Goal: Find specific page/section: Find specific page/section

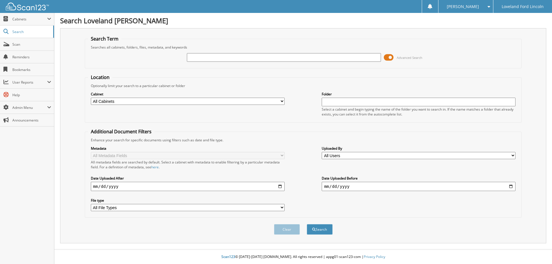
click at [200, 56] on input "text" at bounding box center [284, 57] width 194 height 9
type input "[PERSON_NAME]"
click at [129, 101] on select "All Cabinets ACCOUNTS PAYABLE CAR DEALS DEPOSITS PART & SERVICE STATEMENT PARTS…" at bounding box center [188, 101] width 194 height 7
select select "28635"
click at [91, 98] on select "All Cabinets ACCOUNTS PAYABLE CAR DEALS DEPOSITS PART & SERVICE STATEMENT PARTS…" at bounding box center [188, 101] width 194 height 7
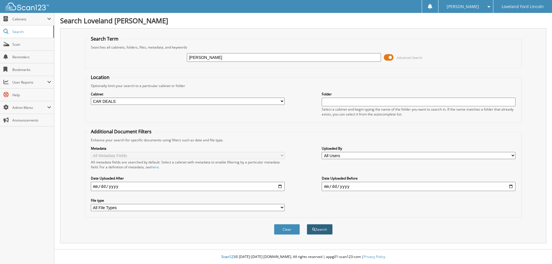
click at [314, 229] on span "submit" at bounding box center [313, 229] width 3 height 3
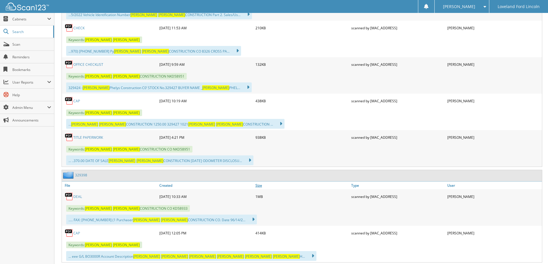
scroll to position [6786, 0]
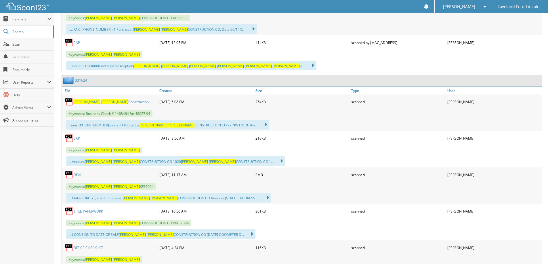
click at [76, 173] on link "DEAL" at bounding box center [77, 175] width 9 height 5
click at [78, 173] on link "DEAL" at bounding box center [77, 175] width 9 height 5
click at [76, 173] on link "DEAL" at bounding box center [77, 175] width 9 height 5
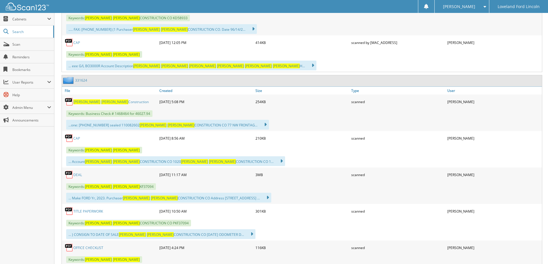
click at [78, 173] on link "DEAL" at bounding box center [77, 175] width 9 height 5
click at [77, 173] on link "DEAL" at bounding box center [77, 175] width 9 height 5
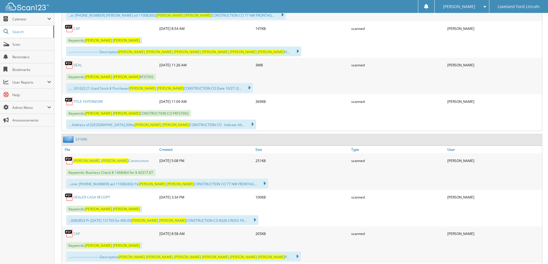
scroll to position [7275, 0]
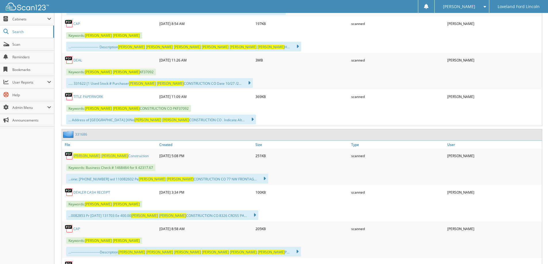
click at [74, 58] on link "DEAL" at bounding box center [77, 60] width 9 height 5
click at [78, 58] on link "DEAL" at bounding box center [77, 60] width 9 height 5
click at [80, 58] on link "DEAL" at bounding box center [77, 60] width 9 height 5
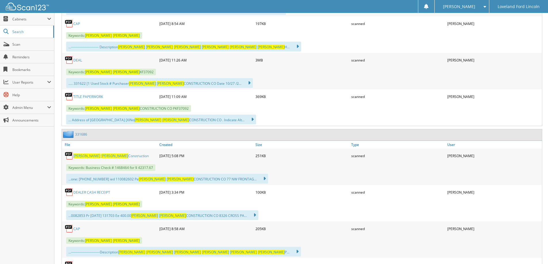
click at [80, 58] on link "DEAL" at bounding box center [77, 60] width 9 height 5
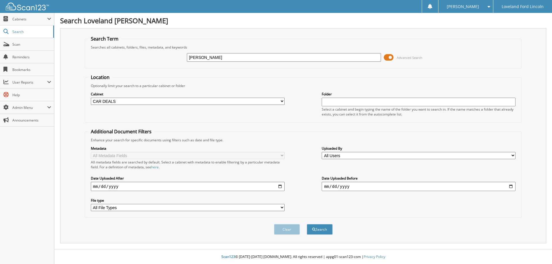
select select "28635"
click at [25, 19] on span "Cabinets" at bounding box center [29, 19] width 35 height 5
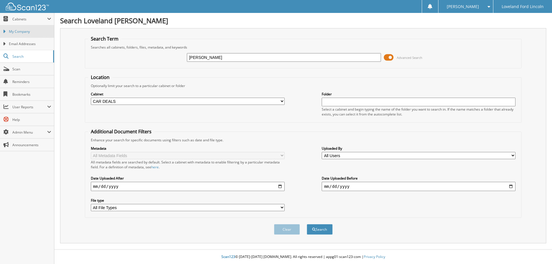
click at [28, 30] on span "My Company" at bounding box center [30, 31] width 42 height 5
